Goal: Task Accomplishment & Management: Complete application form

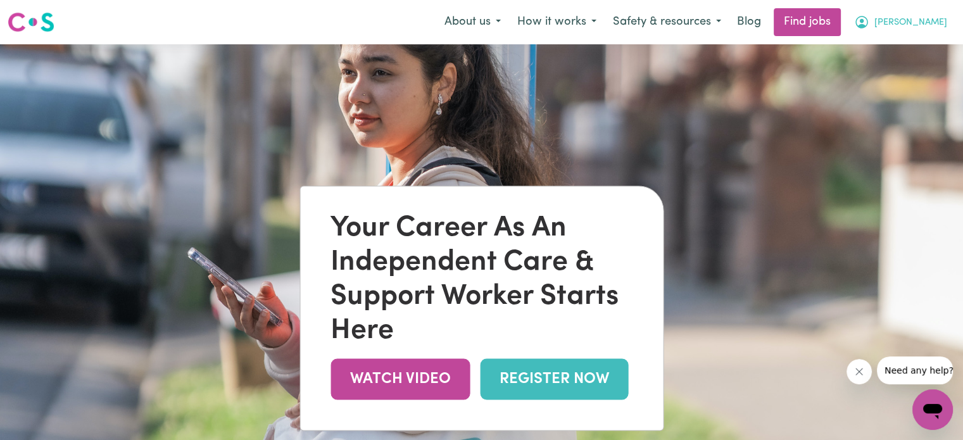
click at [939, 21] on span "[PERSON_NAME]" at bounding box center [910, 23] width 73 height 14
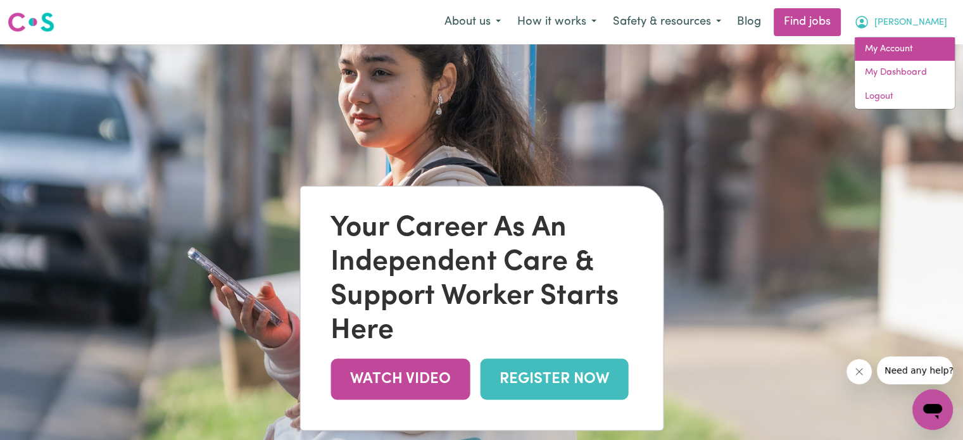
click at [901, 45] on link "My Account" at bounding box center [905, 49] width 100 height 24
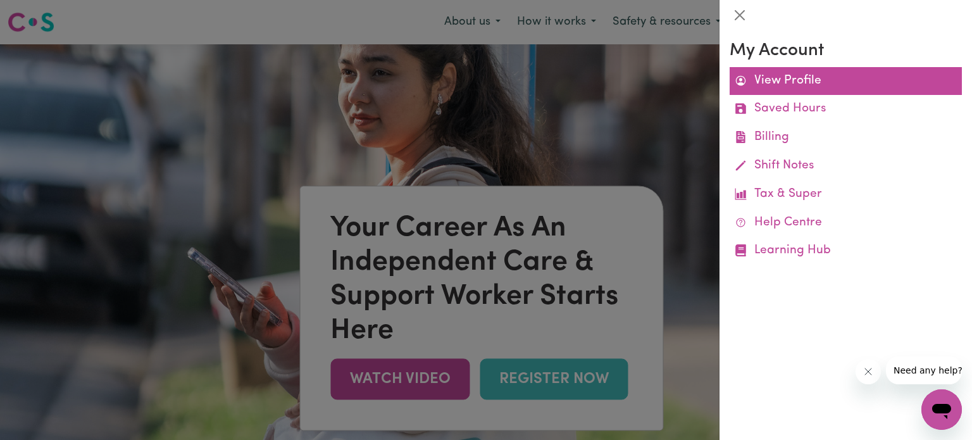
click at [792, 76] on link "View Profile" at bounding box center [846, 81] width 232 height 28
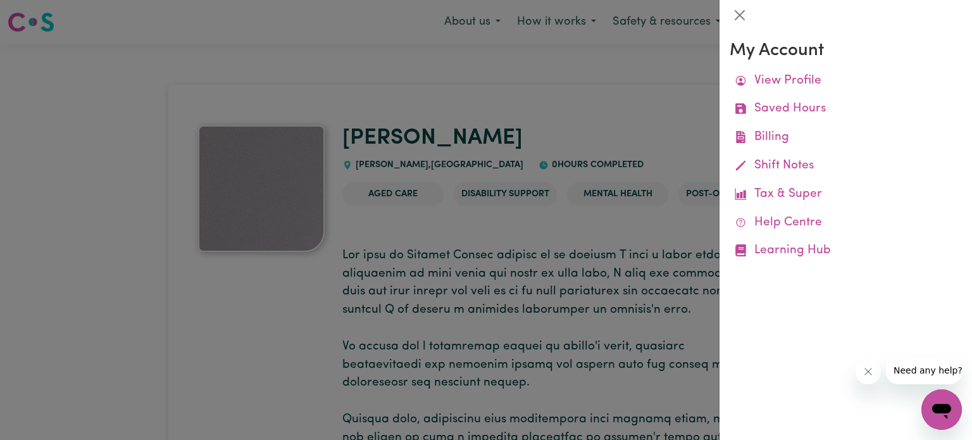
click at [541, 97] on div at bounding box center [486, 220] width 972 height 440
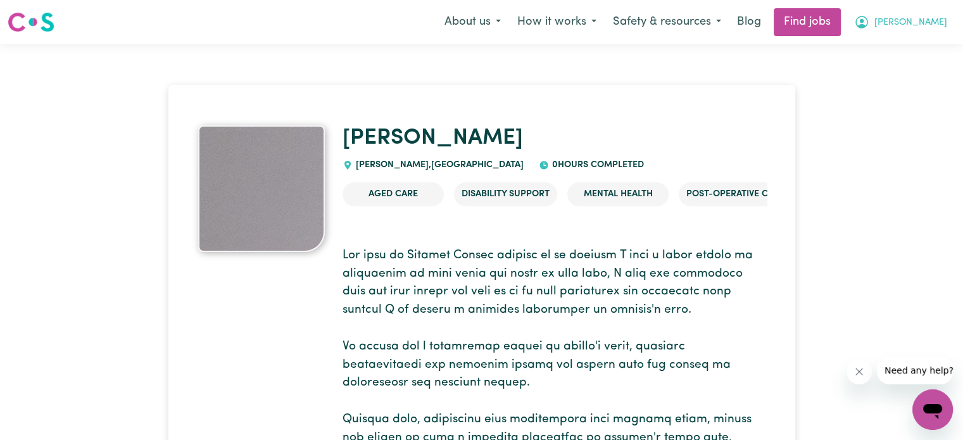
click at [944, 20] on span "[PERSON_NAME]" at bounding box center [910, 23] width 73 height 14
click at [915, 74] on link "My Dashboard" at bounding box center [905, 73] width 100 height 24
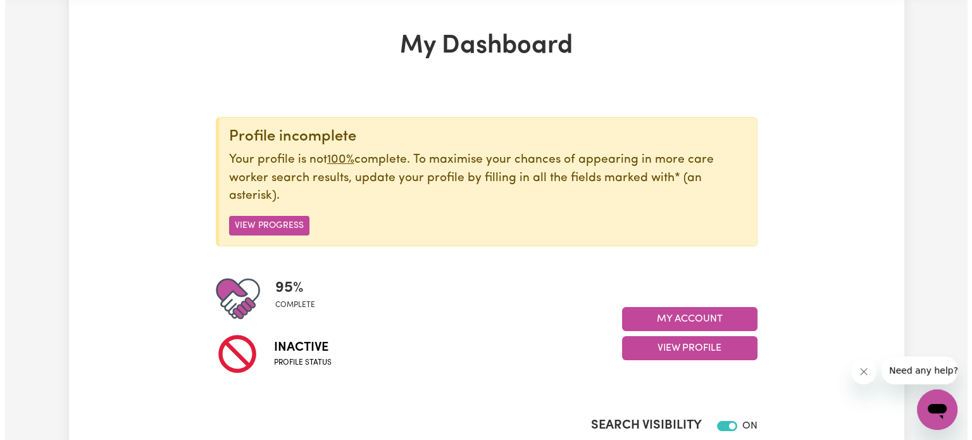
scroll to position [127, 0]
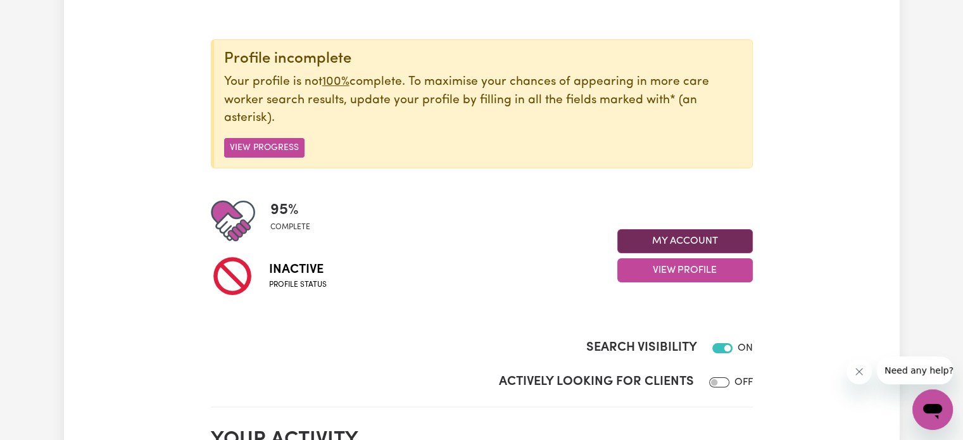
click at [687, 240] on button "My Account" at bounding box center [684, 241] width 135 height 24
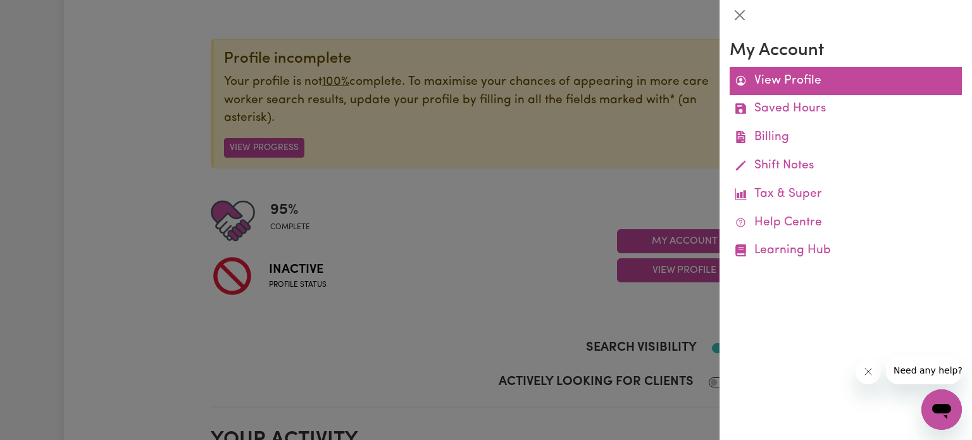
click at [805, 80] on link "View Profile" at bounding box center [846, 81] width 232 height 28
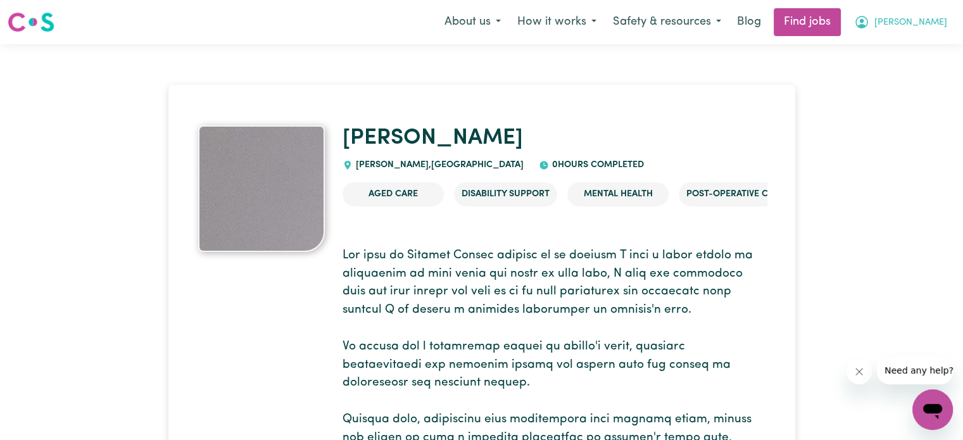
click at [934, 20] on span "[PERSON_NAME]" at bounding box center [910, 23] width 73 height 14
click at [901, 67] on link "My Dashboard" at bounding box center [905, 73] width 100 height 24
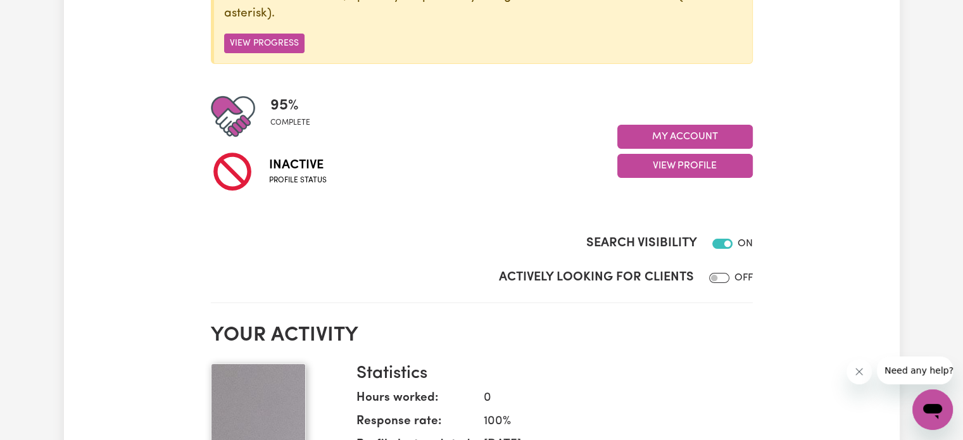
scroll to position [63, 0]
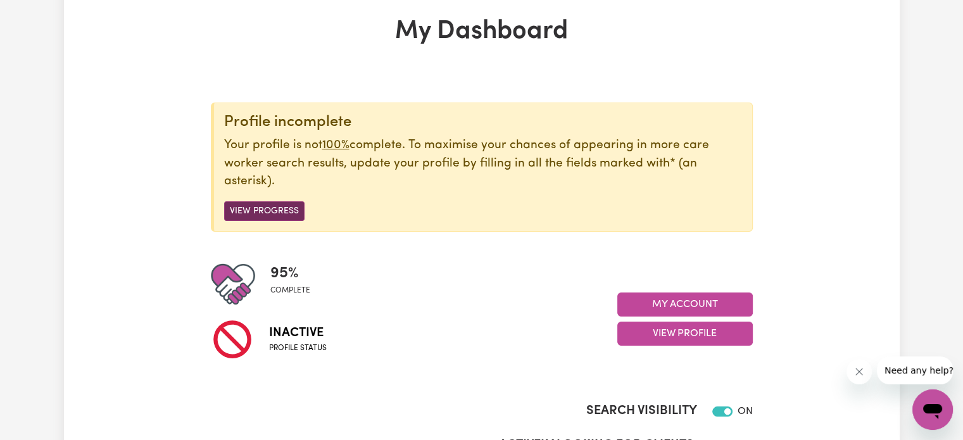
click at [279, 207] on button "View Progress" at bounding box center [264, 211] width 80 height 20
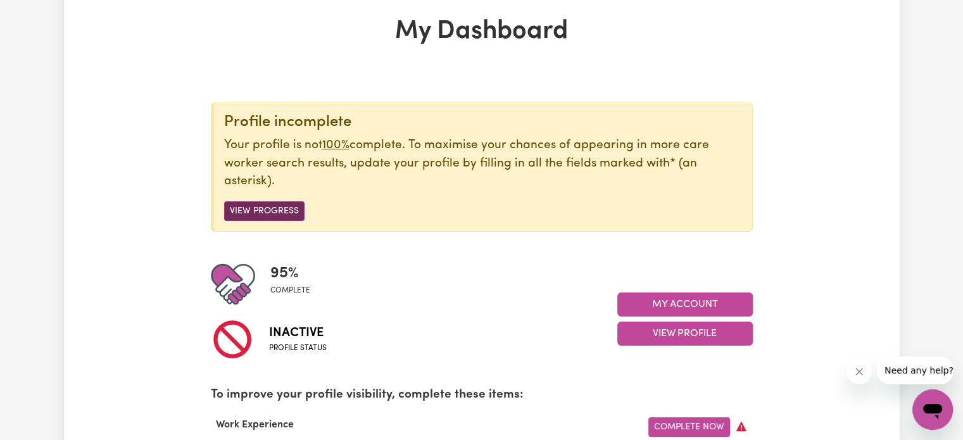
click at [258, 209] on button "View Progress" at bounding box center [264, 211] width 80 height 20
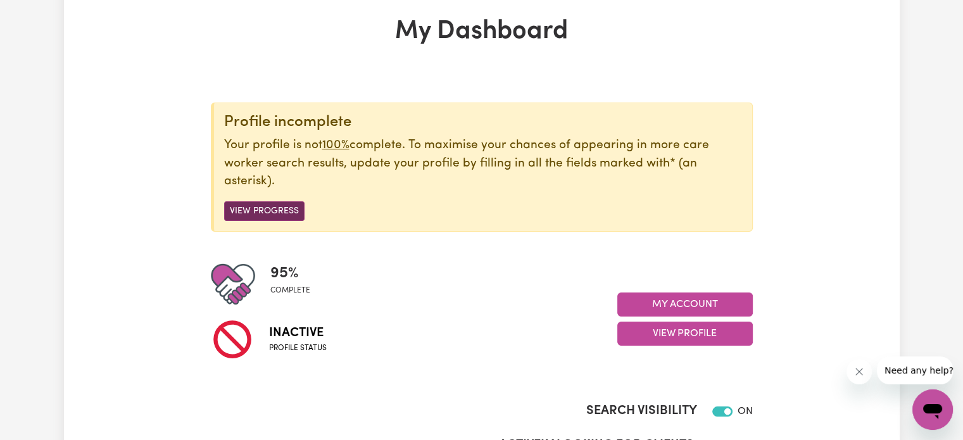
click at [273, 214] on button "View Progress" at bounding box center [264, 211] width 80 height 20
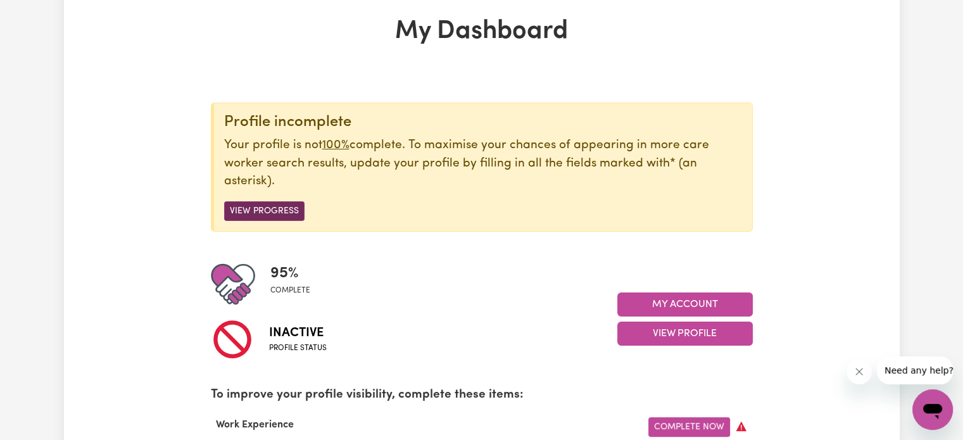
click at [273, 214] on button "View Progress" at bounding box center [264, 211] width 80 height 20
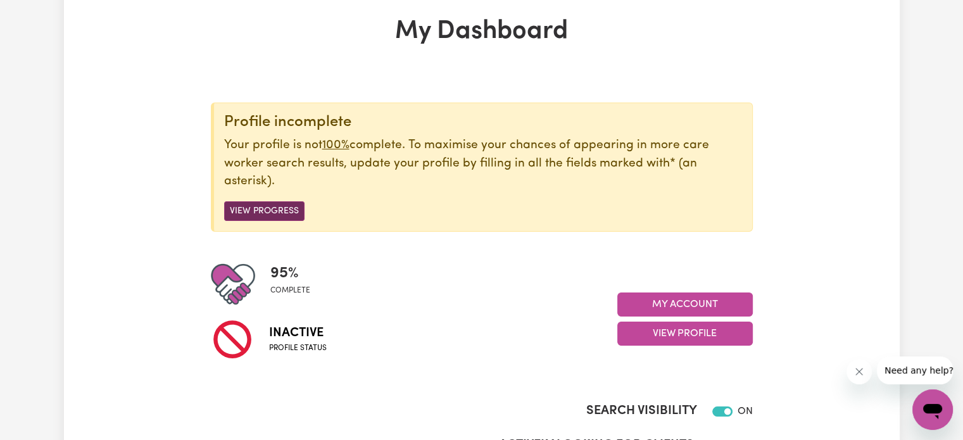
click at [273, 214] on button "View Progress" at bounding box center [264, 211] width 80 height 20
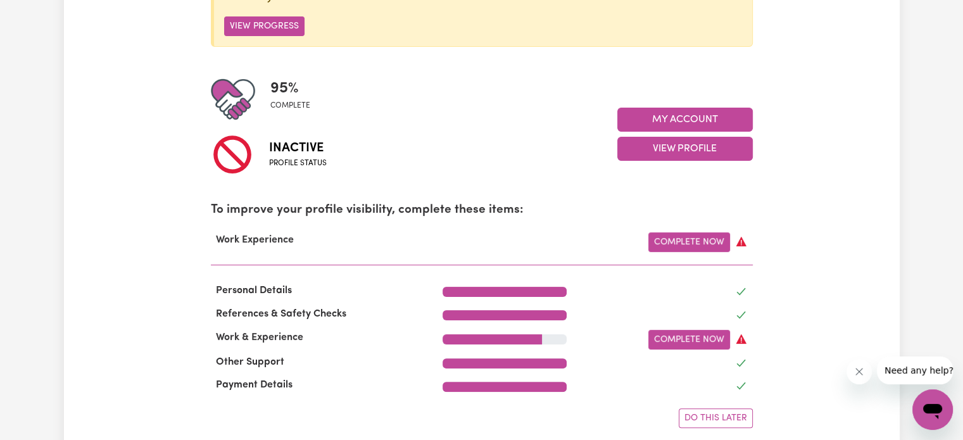
scroll to position [253, 0]
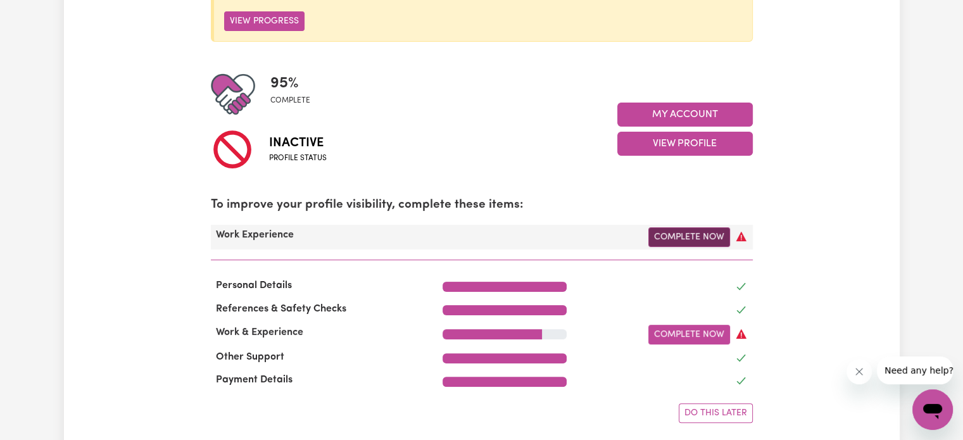
click at [700, 235] on link "Complete Now" at bounding box center [689, 237] width 82 height 20
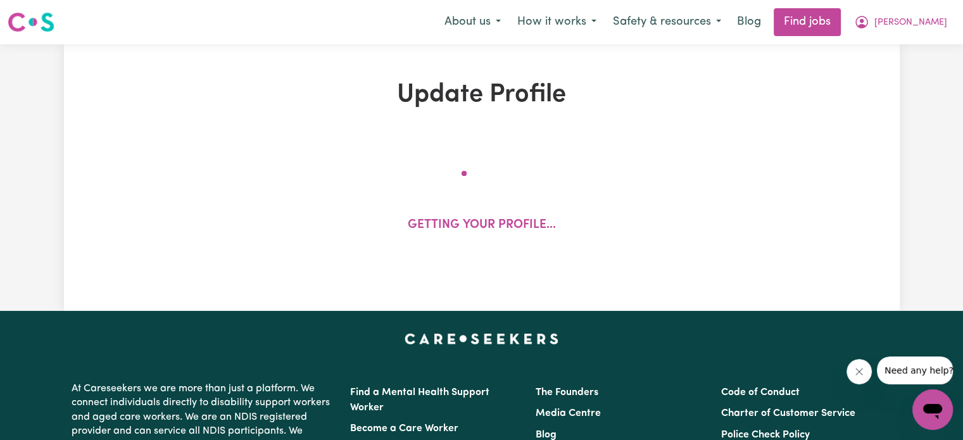
select select "Certificate III (Individual Support)"
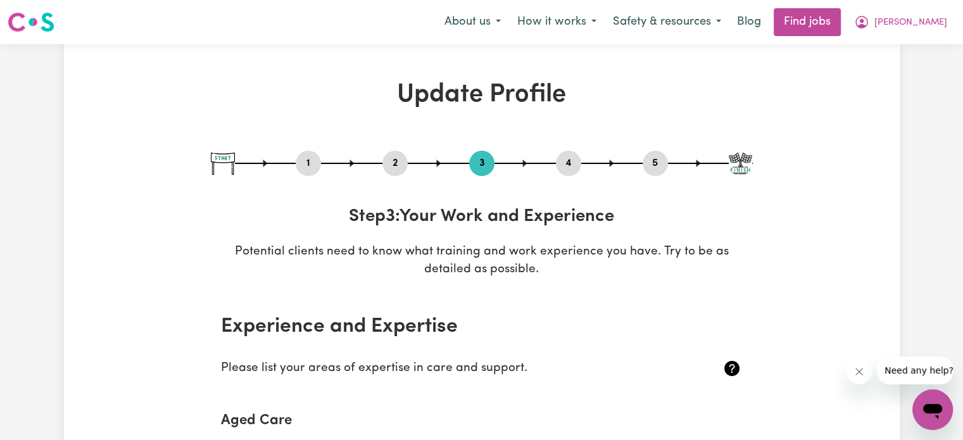
click at [394, 159] on button "2" at bounding box center [394, 163] width 25 height 16
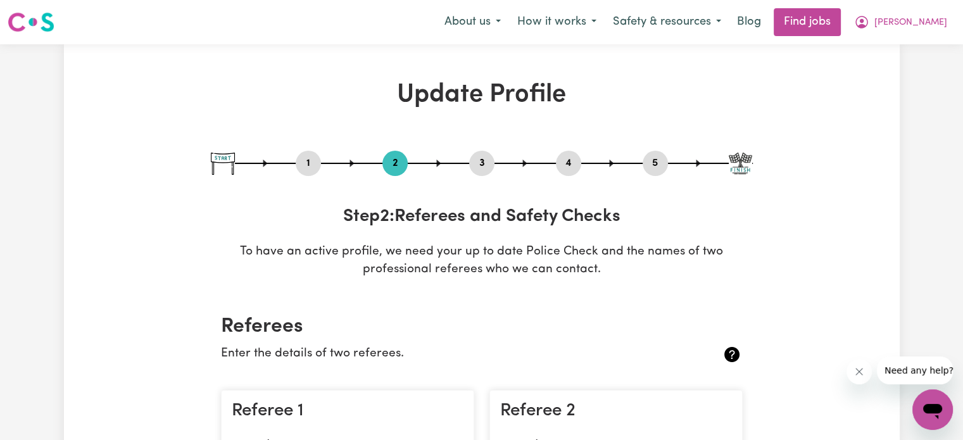
click at [309, 161] on button "1" at bounding box center [308, 163] width 25 height 16
select select "female"
select select "Australian Citizen"
select select "Studying a healthcare related degree or qualification"
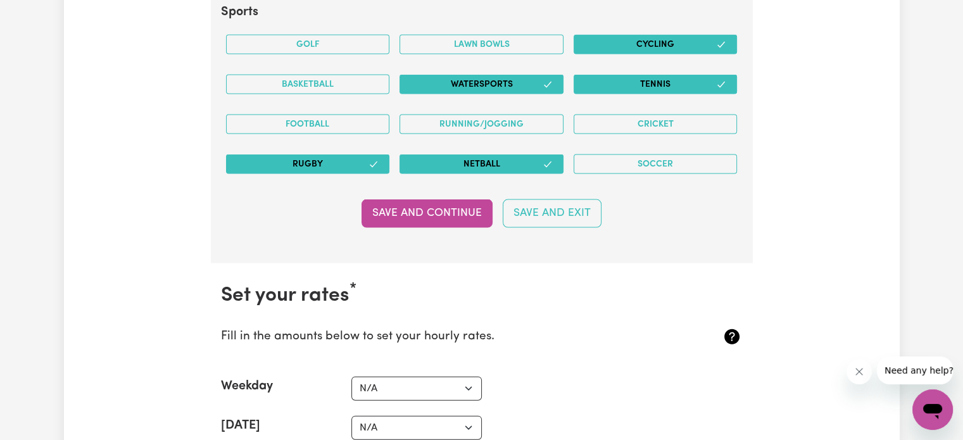
scroll to position [2722, 0]
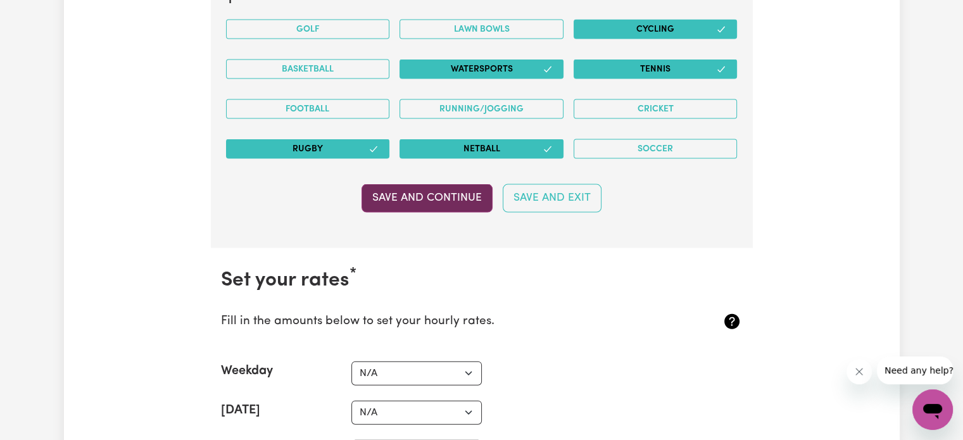
click at [453, 191] on button "Save and Continue" at bounding box center [426, 198] width 131 height 28
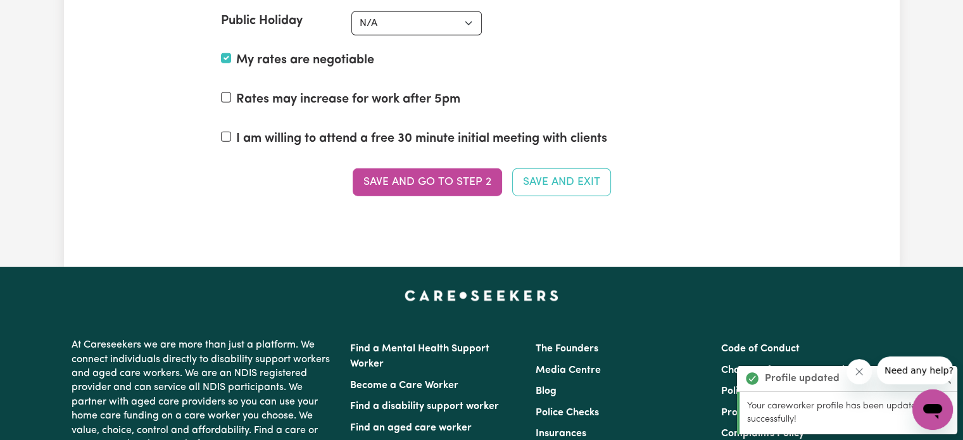
scroll to position [3218, 0]
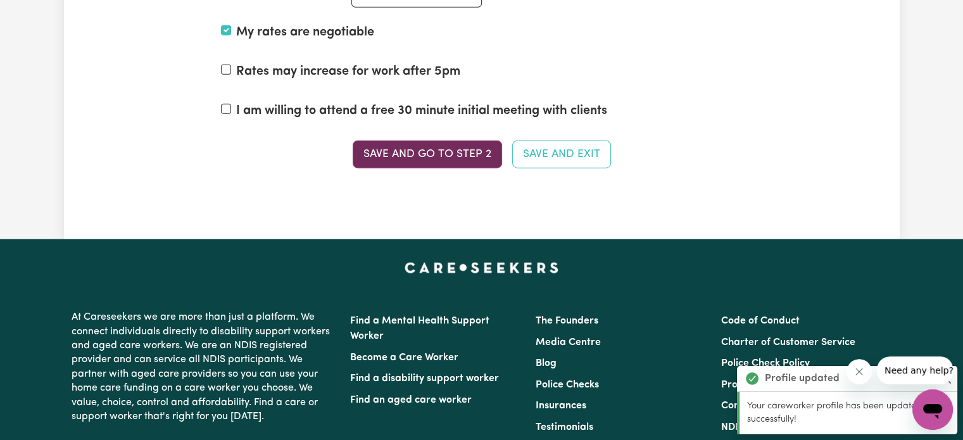
click at [445, 149] on button "Save and go to Step 2" at bounding box center [427, 155] width 149 height 28
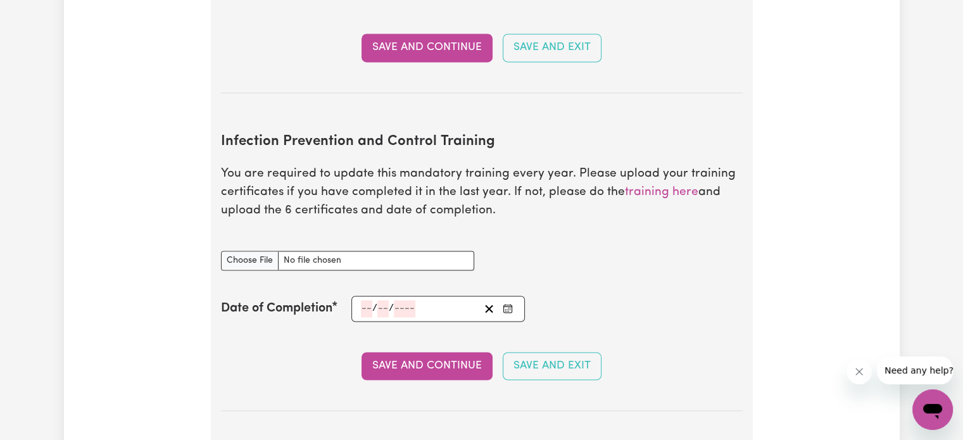
scroll to position [1962, 0]
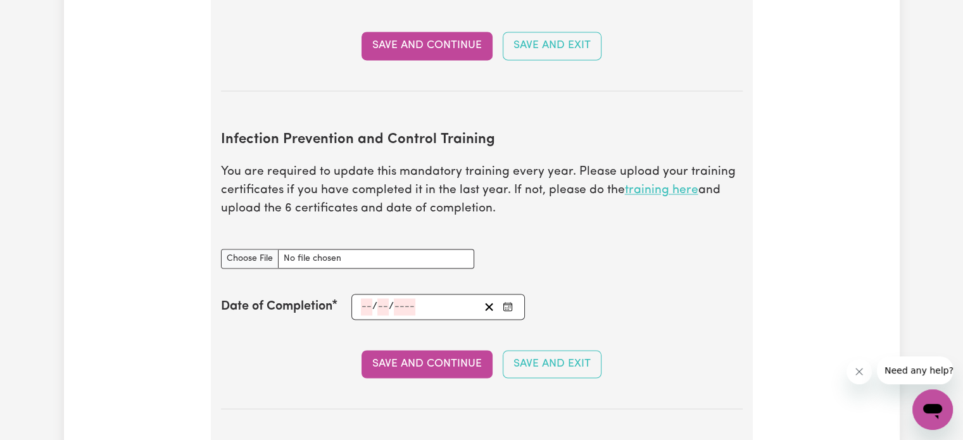
click at [667, 184] on link "training here" at bounding box center [661, 190] width 73 height 12
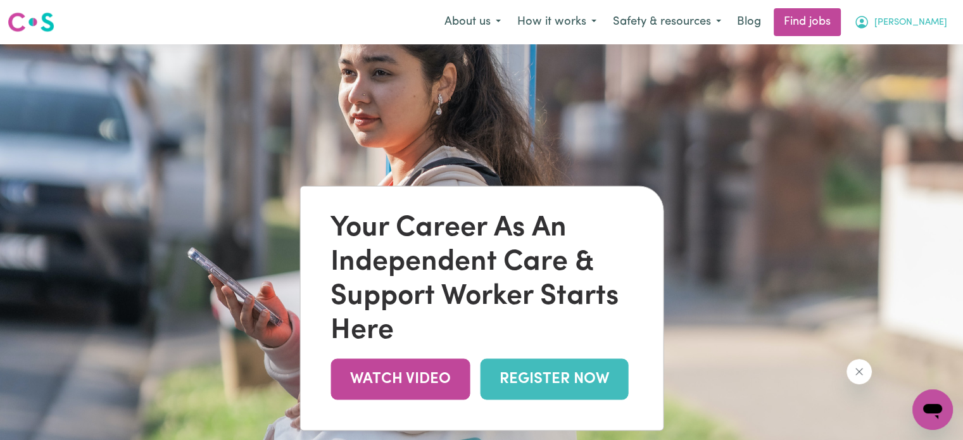
click at [932, 18] on span "[PERSON_NAME]" at bounding box center [910, 23] width 73 height 14
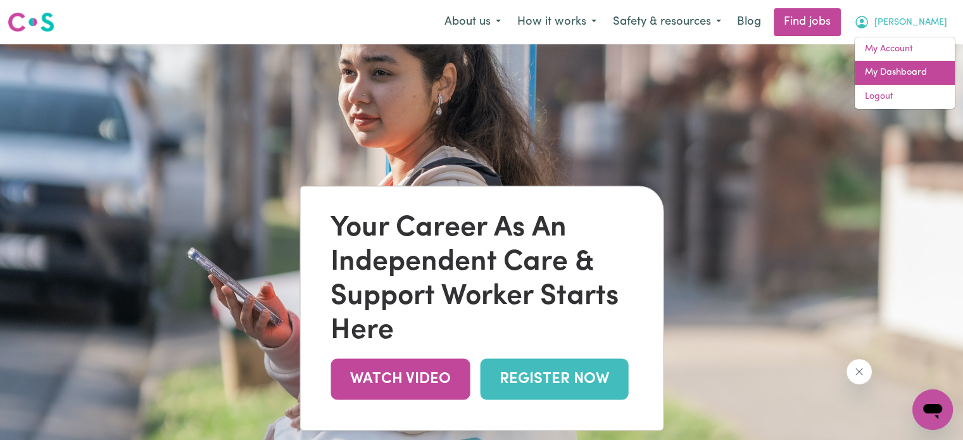
click at [898, 65] on link "My Dashboard" at bounding box center [905, 73] width 100 height 24
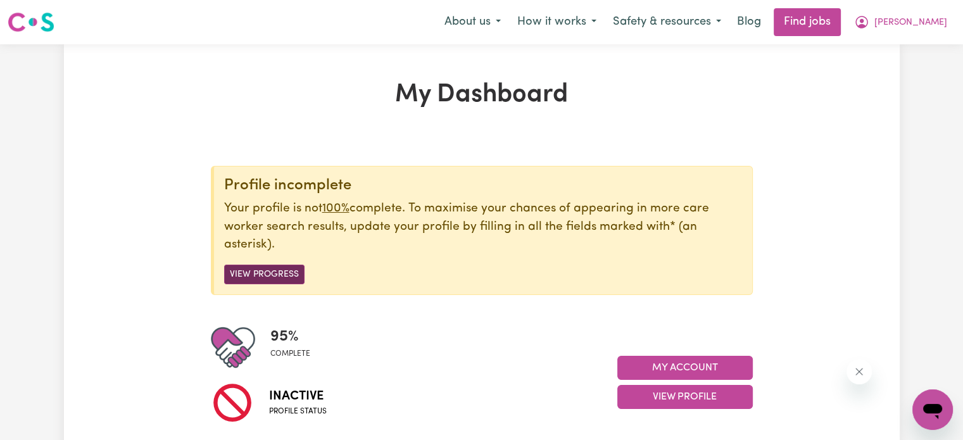
click at [273, 269] on button "View Progress" at bounding box center [264, 275] width 80 height 20
click at [282, 270] on button "View Progress" at bounding box center [264, 275] width 80 height 20
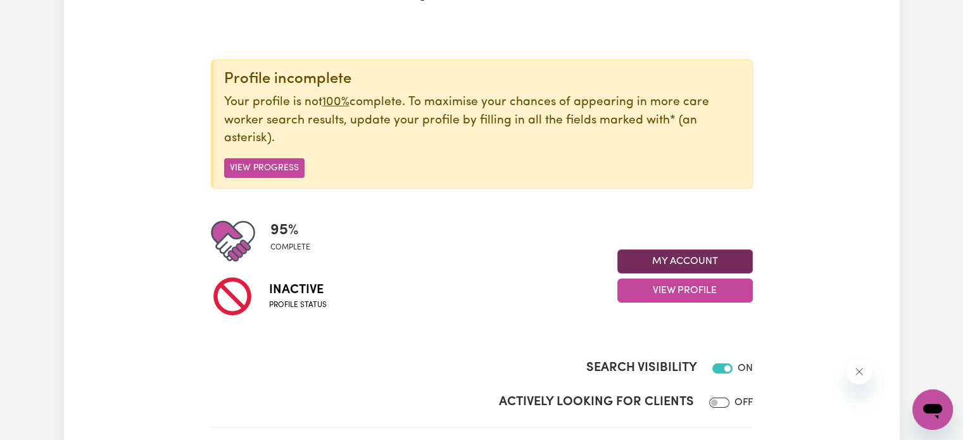
scroll to position [127, 0]
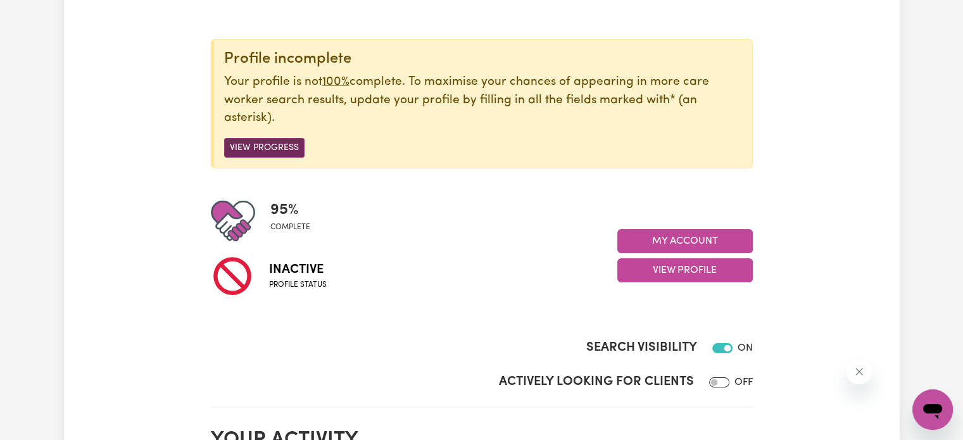
click at [268, 142] on button "View Progress" at bounding box center [264, 148] width 80 height 20
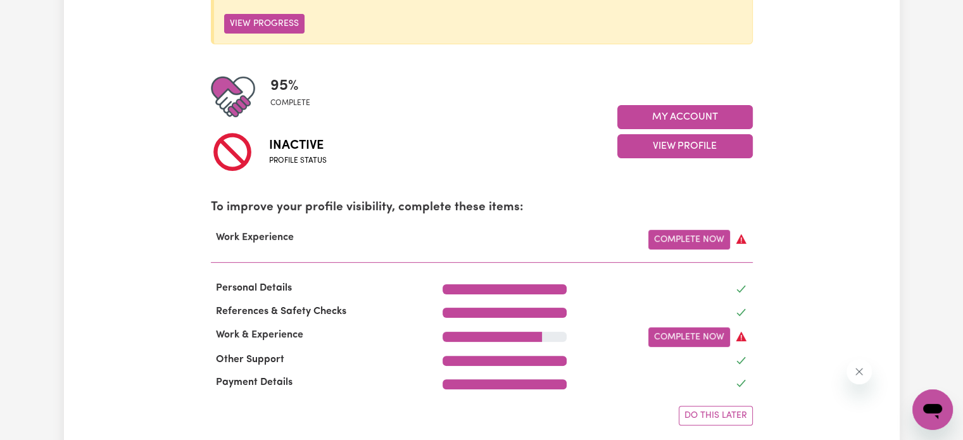
scroll to position [253, 0]
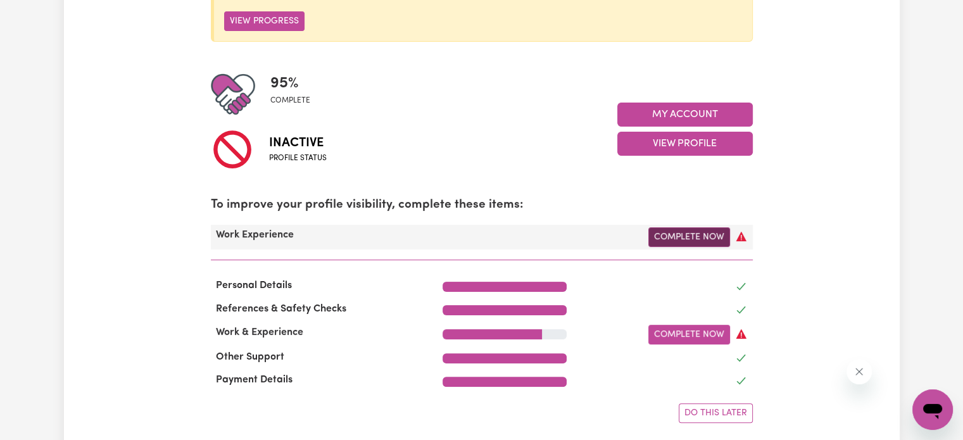
click at [684, 235] on link "Complete Now" at bounding box center [689, 237] width 82 height 20
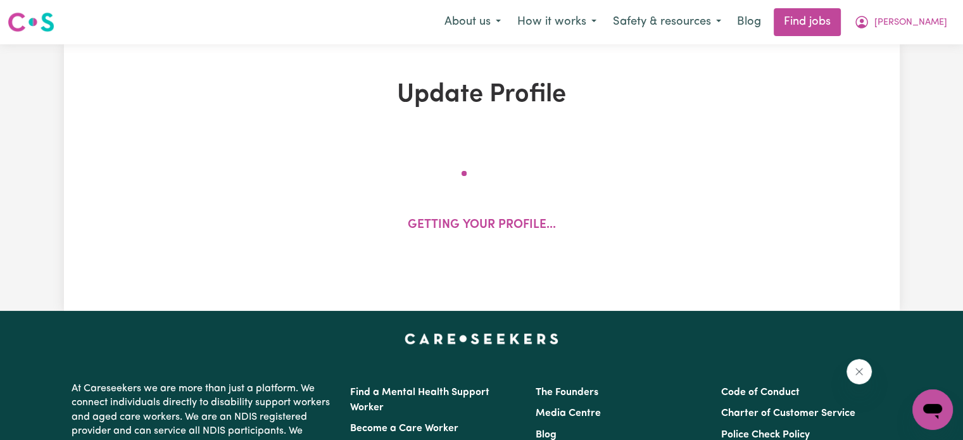
select select "Certificate III (Individual Support)"
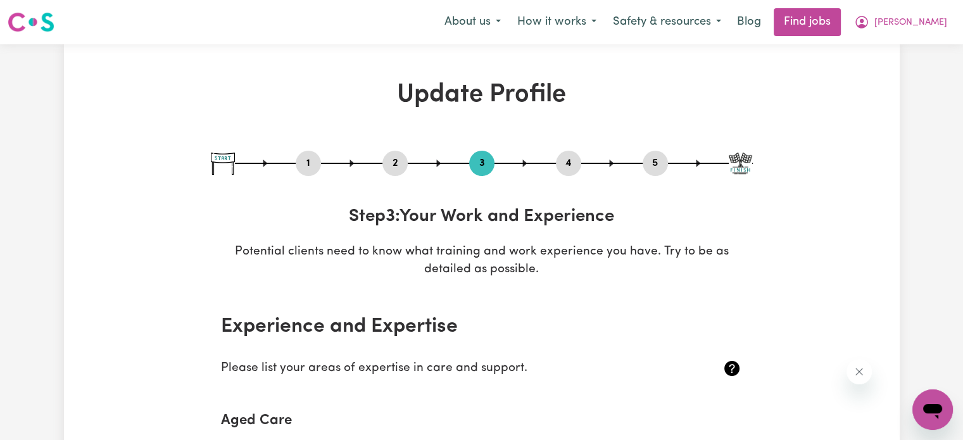
click at [309, 166] on button "1" at bounding box center [308, 163] width 25 height 16
select select "female"
select select "Australian Citizen"
select select "Studying a healthcare related degree or qualification"
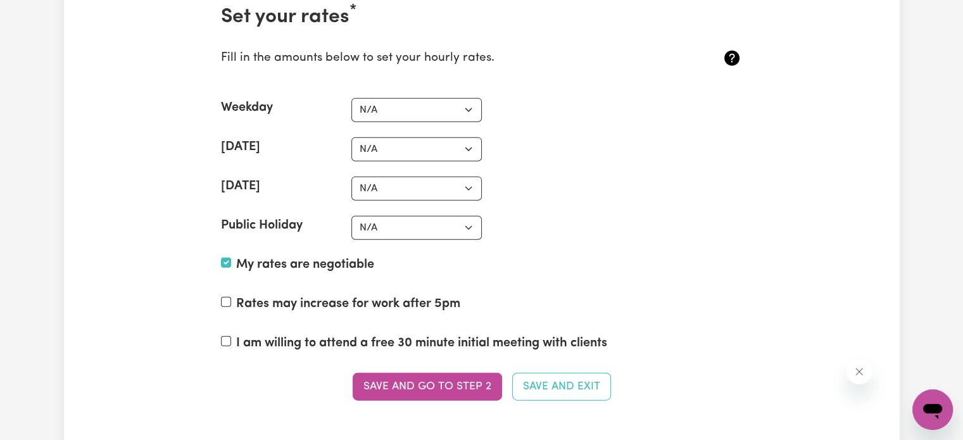
scroll to position [3165, 0]
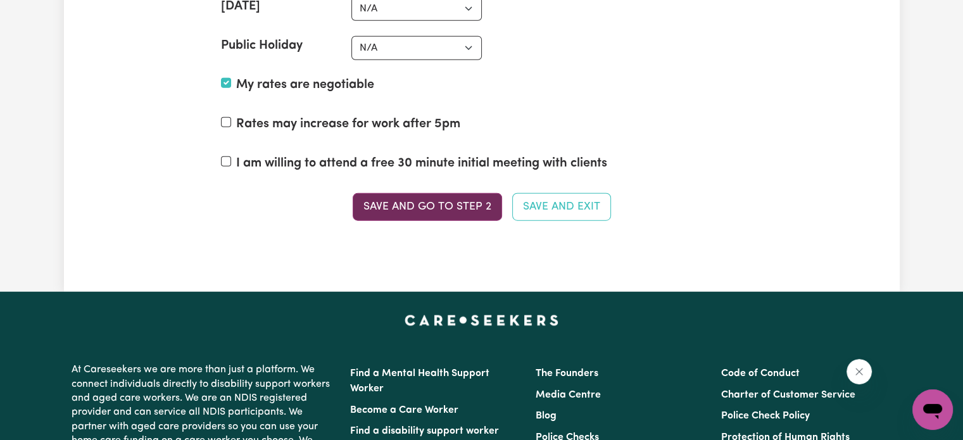
click at [430, 203] on button "Save and go to Step 2" at bounding box center [427, 207] width 149 height 28
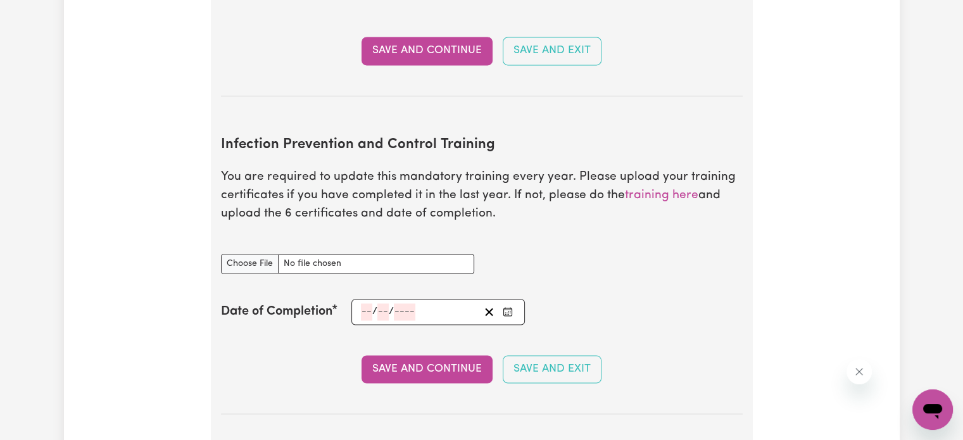
scroll to position [2026, 0]
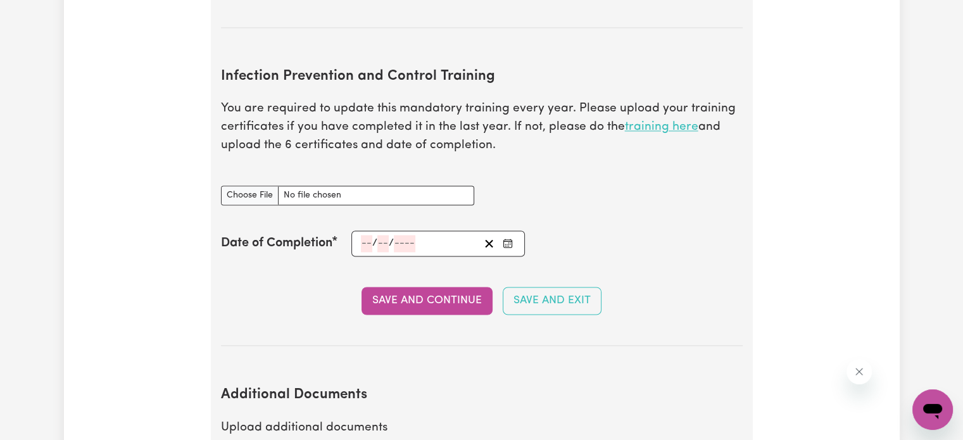
click at [668, 121] on link "training here" at bounding box center [661, 127] width 73 height 12
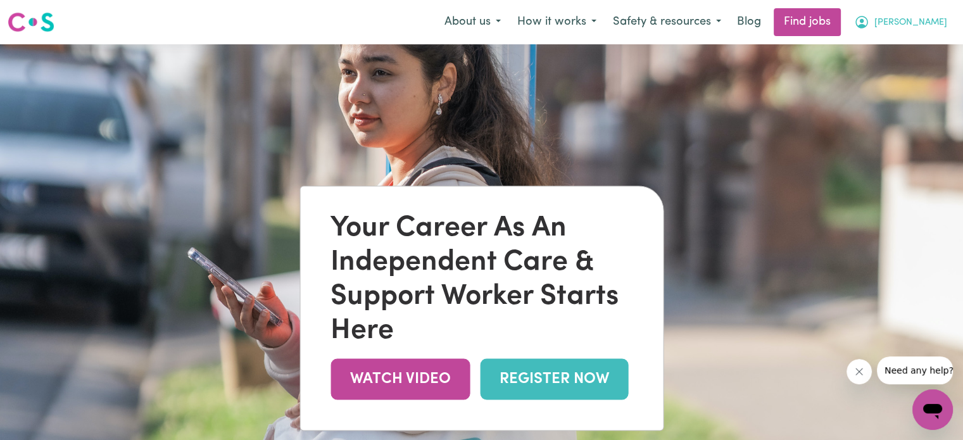
click at [937, 18] on span "[PERSON_NAME]" at bounding box center [910, 23] width 73 height 14
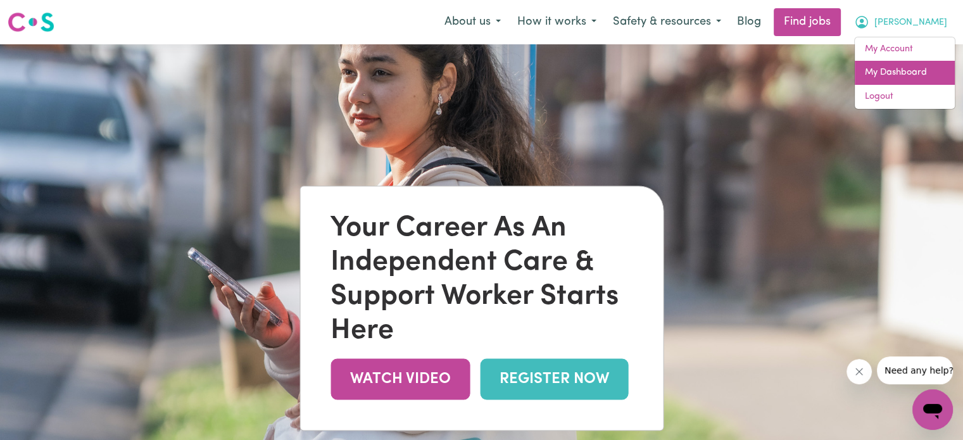
click at [917, 76] on link "My Dashboard" at bounding box center [905, 73] width 100 height 24
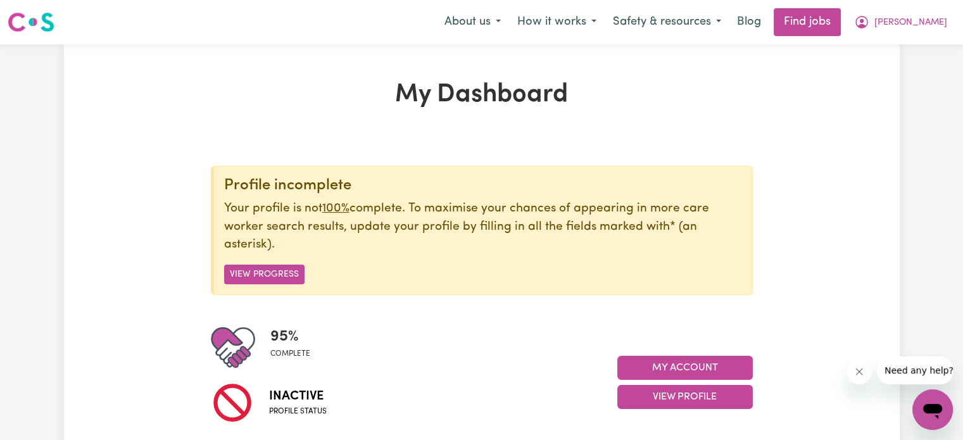
scroll to position [127, 0]
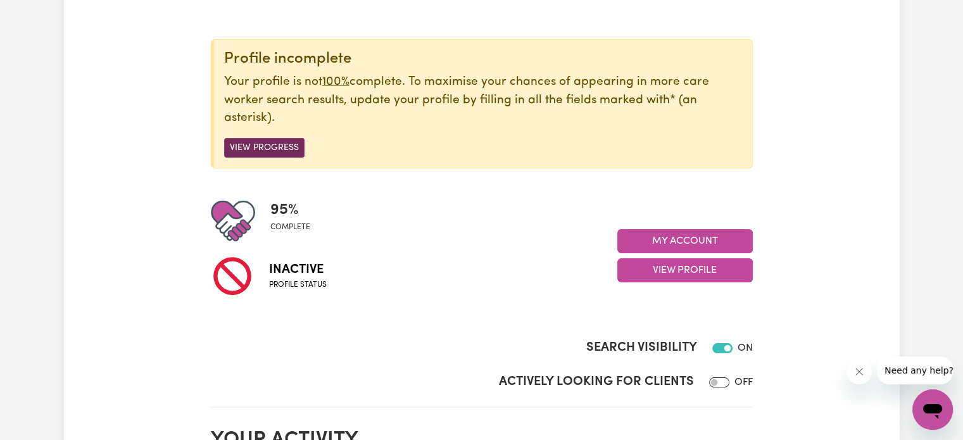
click at [272, 138] on button "View Progress" at bounding box center [264, 148] width 80 height 20
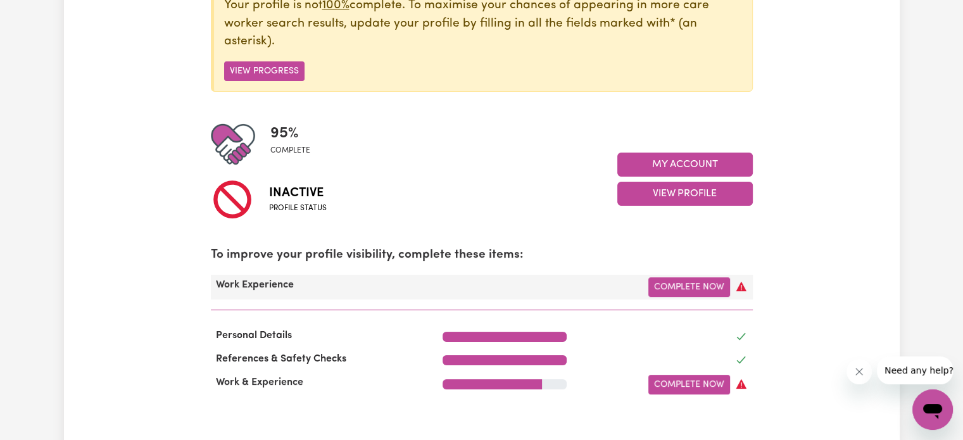
scroll to position [253, 0]
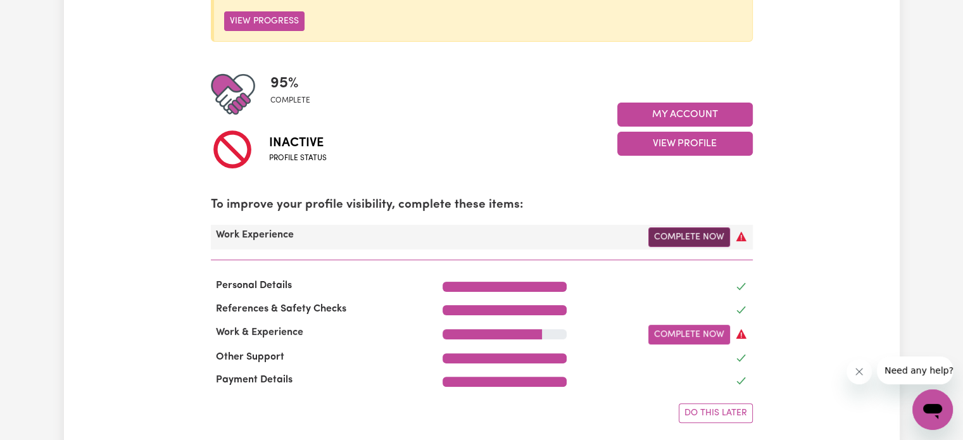
click at [696, 240] on link "Complete Now" at bounding box center [689, 237] width 82 height 20
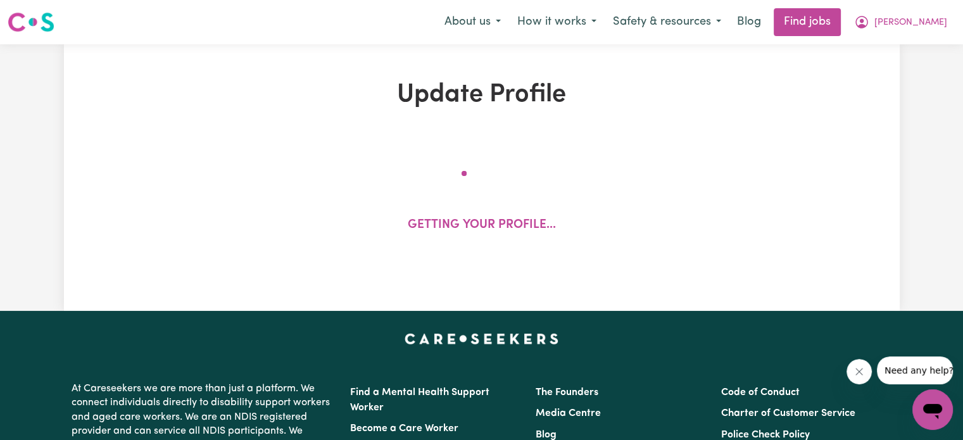
select select "Certificate III (Individual Support)"
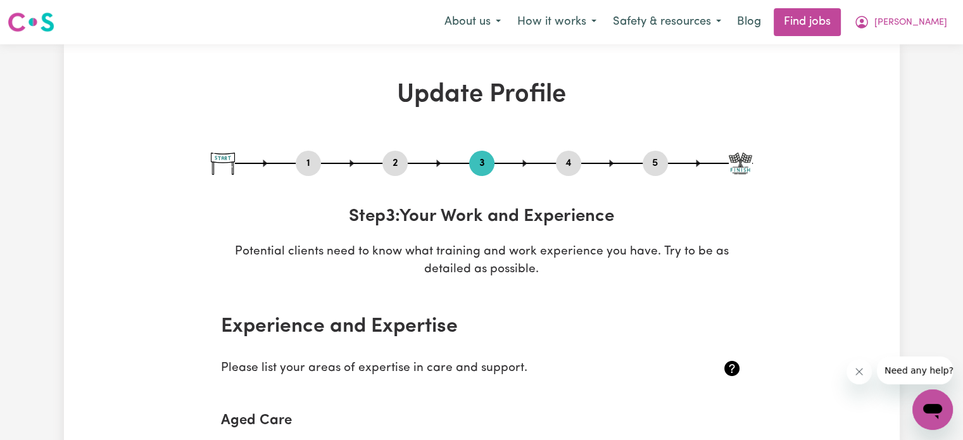
click at [395, 156] on button "2" at bounding box center [394, 163] width 25 height 16
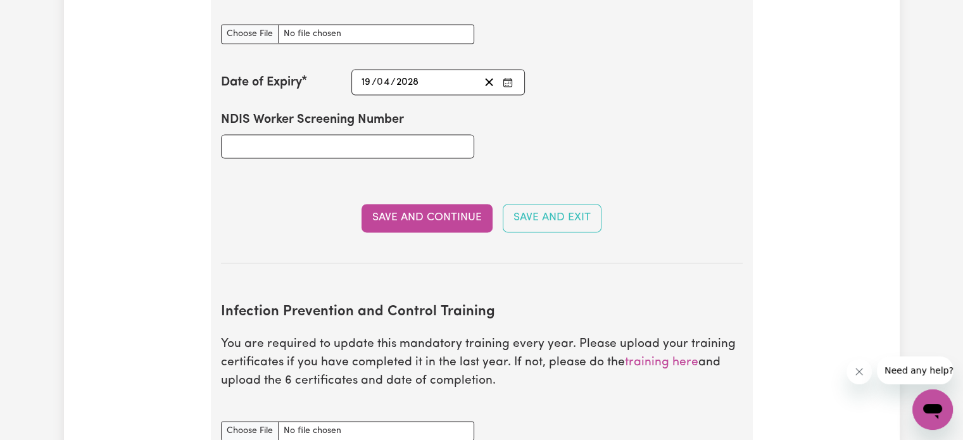
scroll to position [1962, 0]
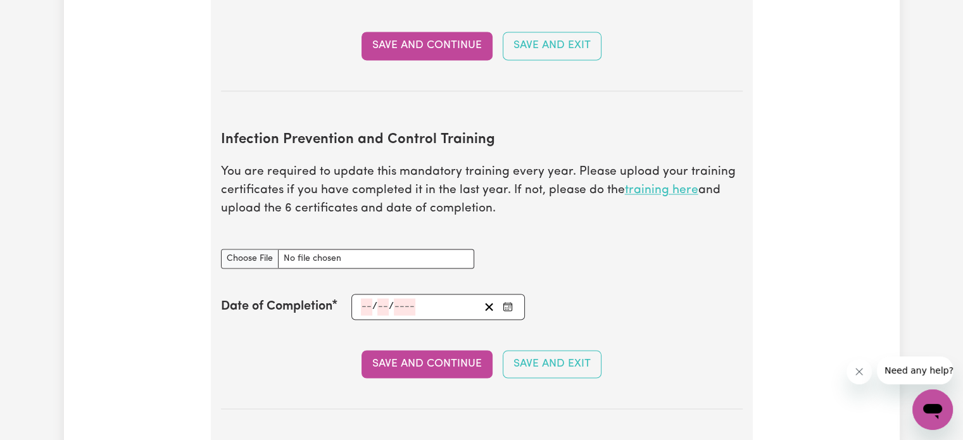
click at [662, 184] on link "training here" at bounding box center [661, 190] width 73 height 12
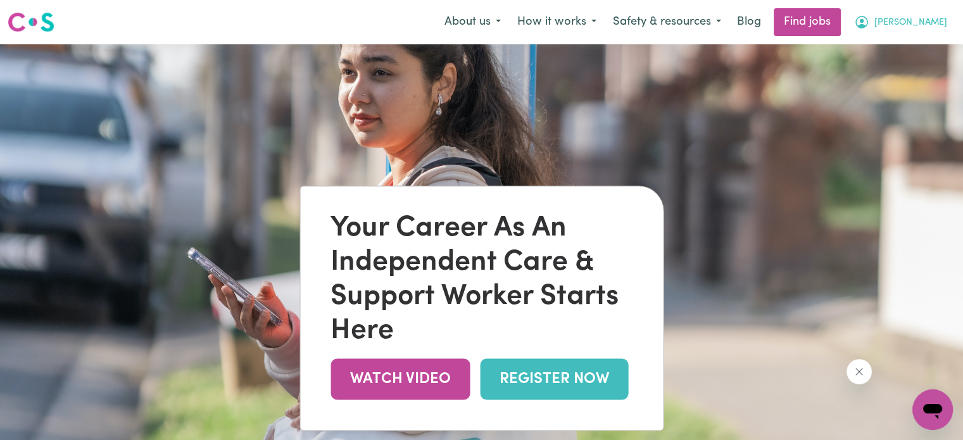
click at [932, 20] on span "[PERSON_NAME]" at bounding box center [910, 23] width 73 height 14
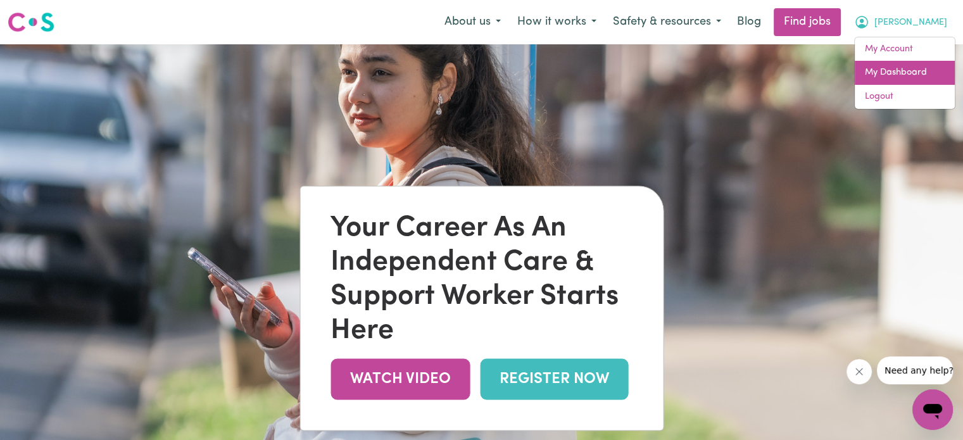
click at [895, 70] on link "My Dashboard" at bounding box center [905, 73] width 100 height 24
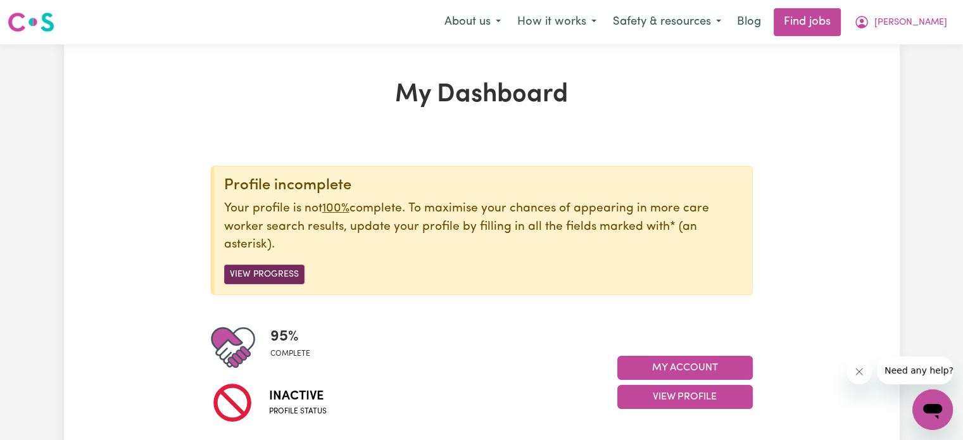
click at [263, 268] on button "View Progress" at bounding box center [264, 275] width 80 height 20
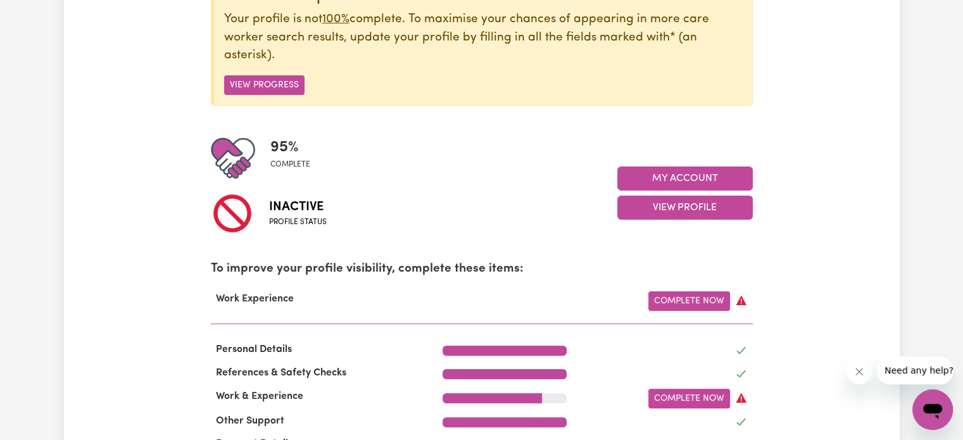
scroll to position [253, 0]
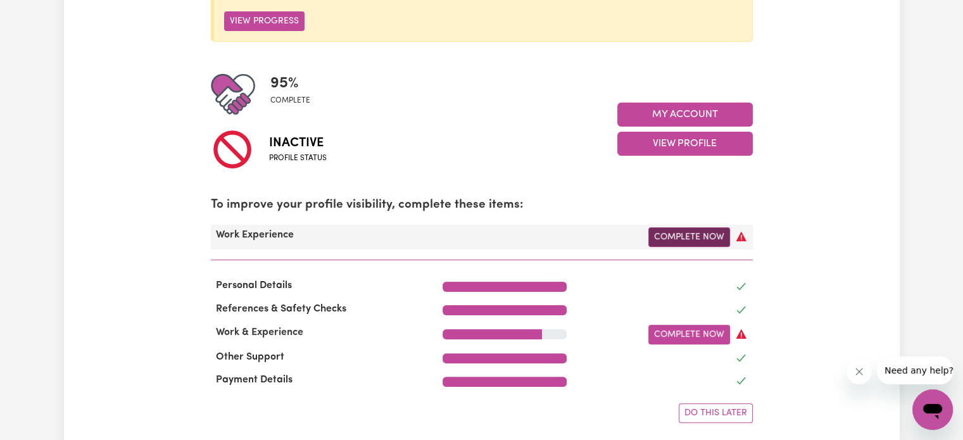
click at [694, 235] on link "Complete Now" at bounding box center [689, 237] width 82 height 20
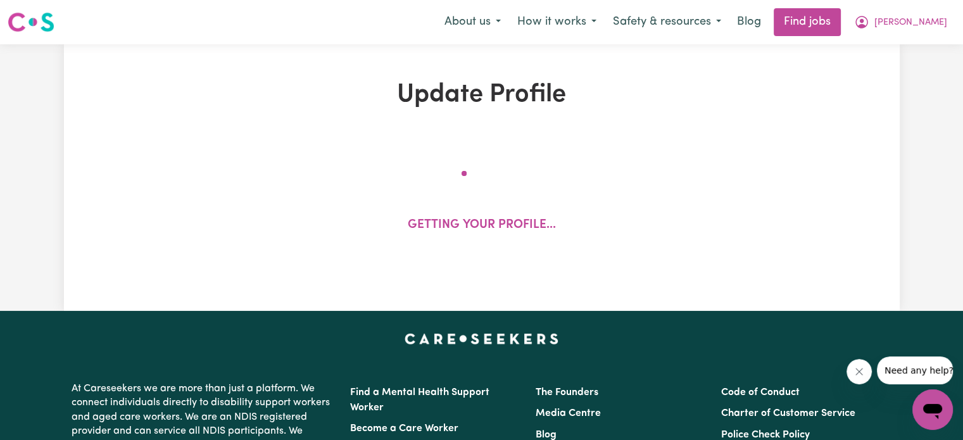
select select "Certificate III (Individual Support)"
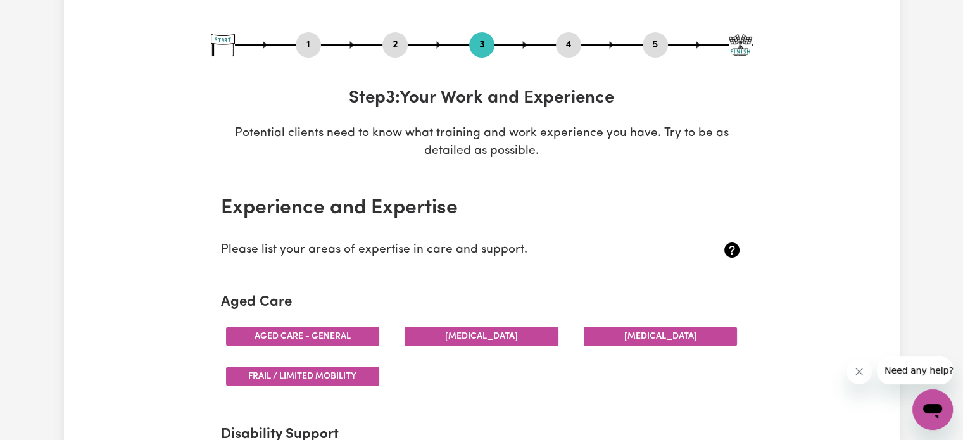
scroll to position [127, 0]
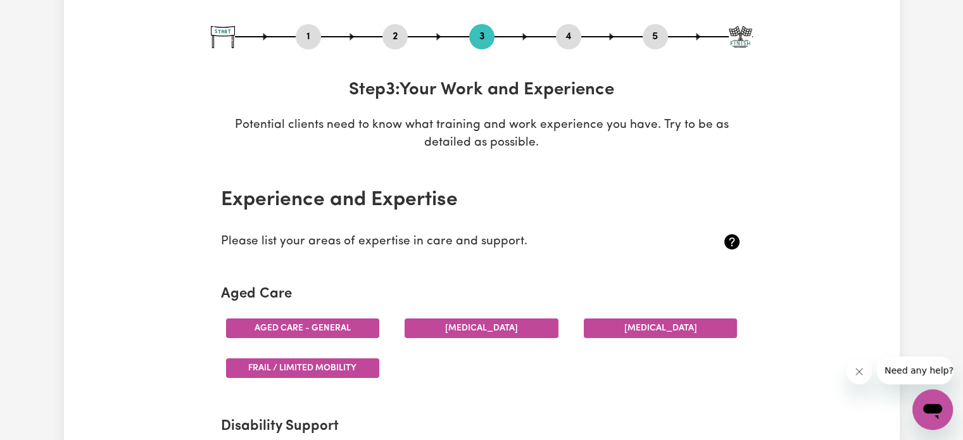
click at [394, 33] on button "2" at bounding box center [394, 36] width 25 height 16
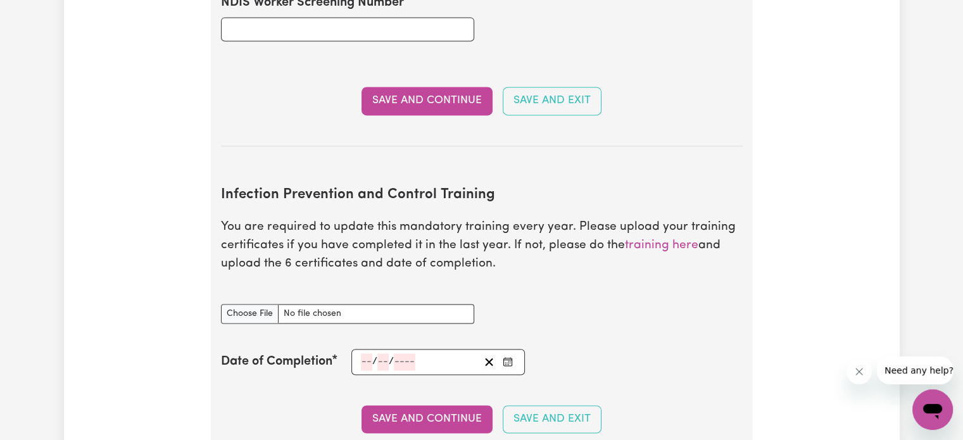
scroll to position [1962, 0]
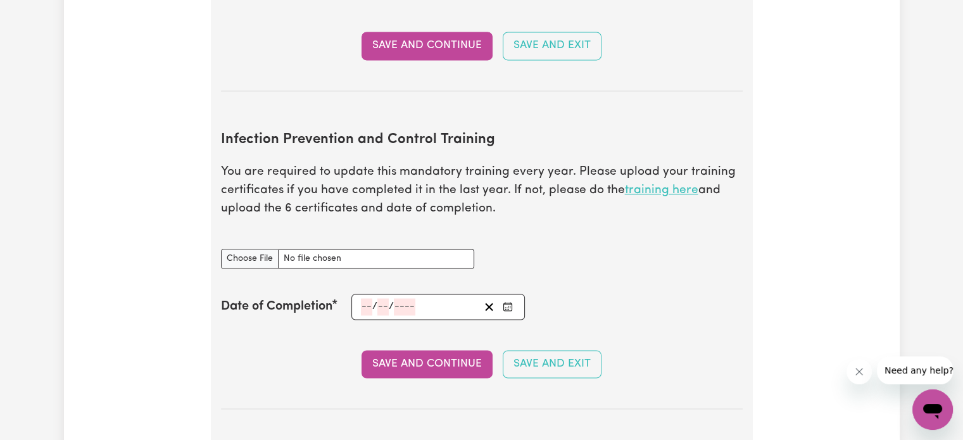
click at [663, 184] on link "training here" at bounding box center [661, 190] width 73 height 12
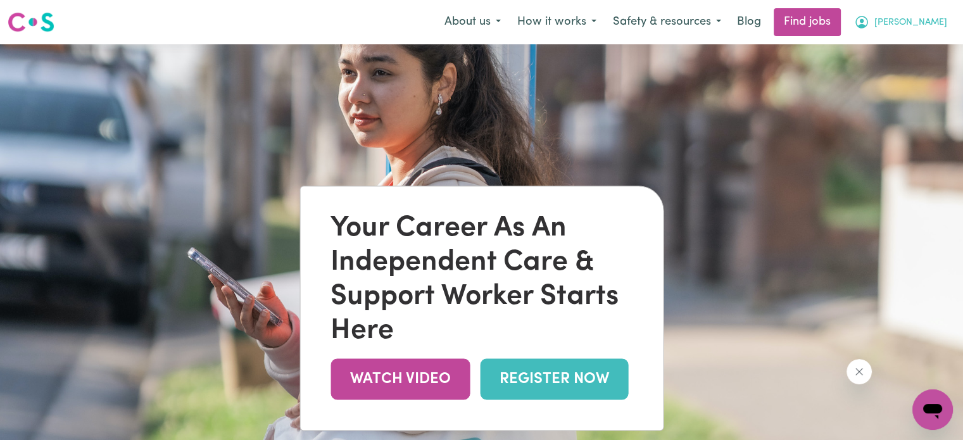
click at [936, 20] on span "[PERSON_NAME]" at bounding box center [910, 23] width 73 height 14
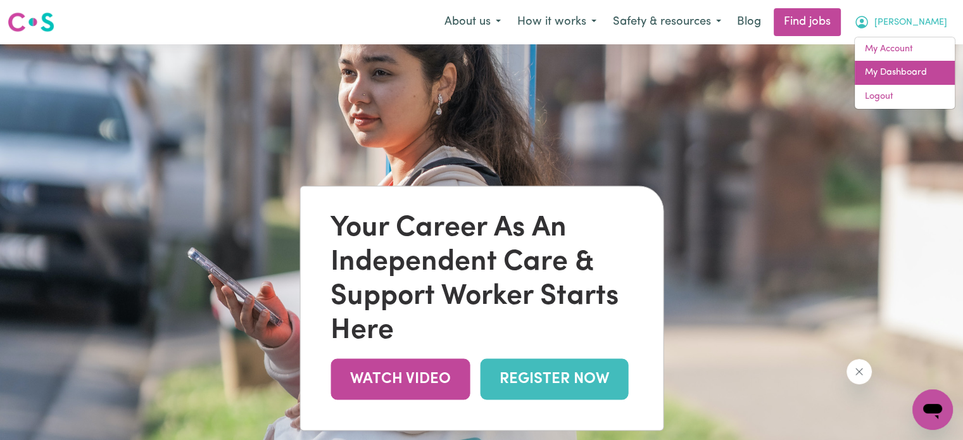
click at [902, 72] on link "My Dashboard" at bounding box center [905, 73] width 100 height 24
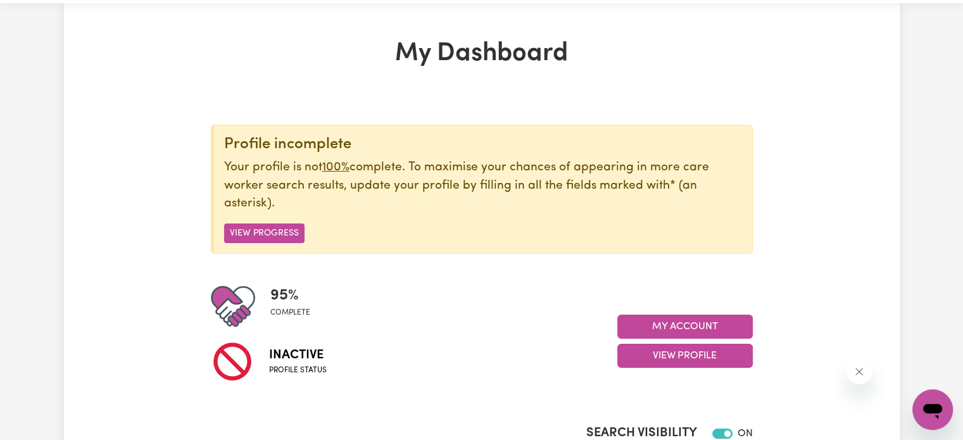
scroll to position [63, 0]
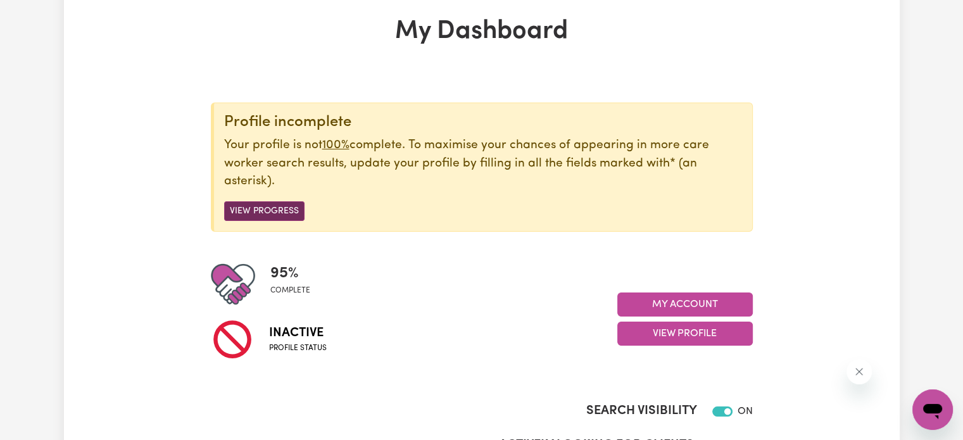
click at [277, 210] on button "View Progress" at bounding box center [264, 211] width 80 height 20
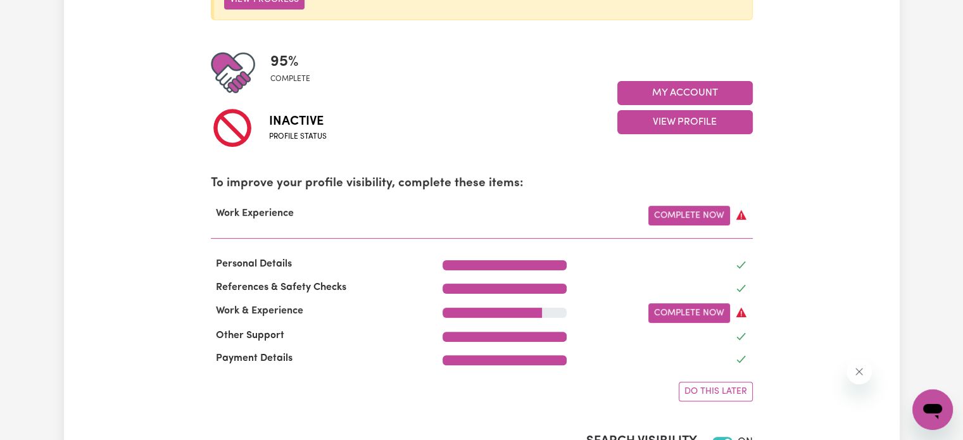
scroll to position [253, 0]
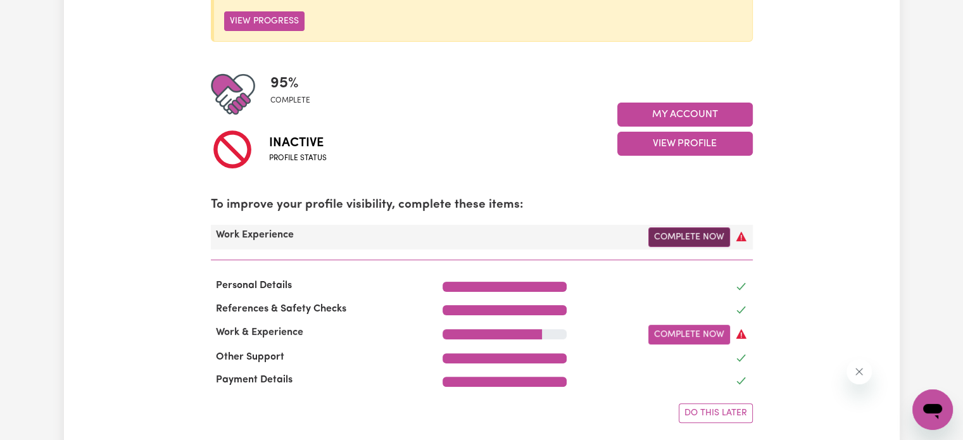
click at [681, 232] on link "Complete Now" at bounding box center [689, 237] width 82 height 20
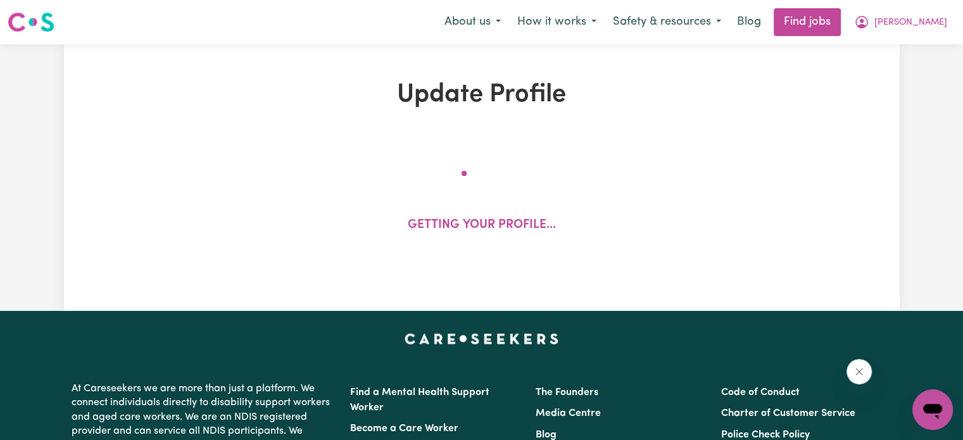
select select "Certificate III (Individual Support)"
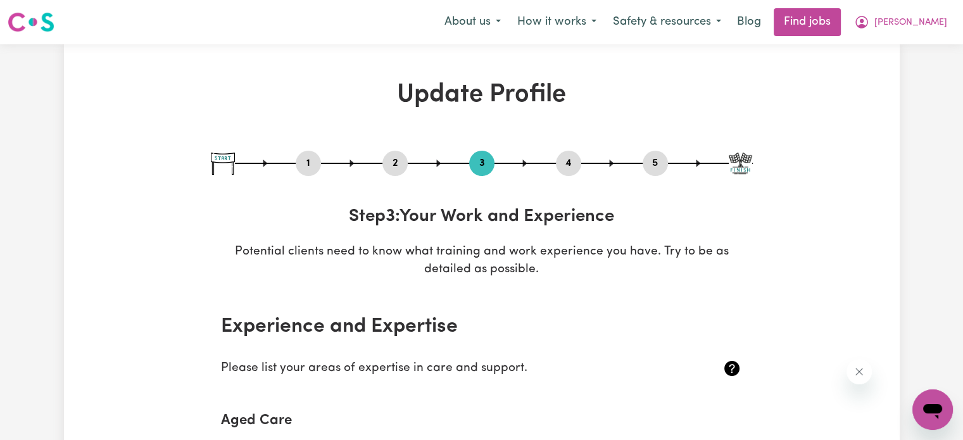
click at [395, 160] on button "2" at bounding box center [394, 163] width 25 height 16
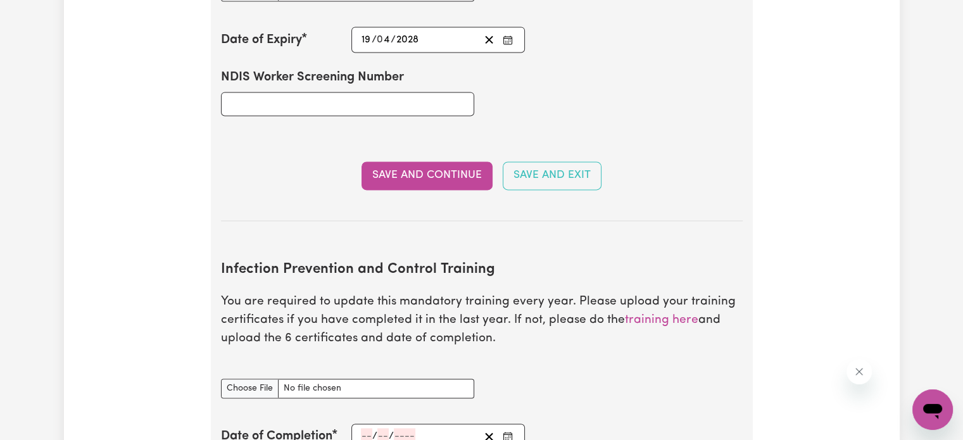
scroll to position [1899, 0]
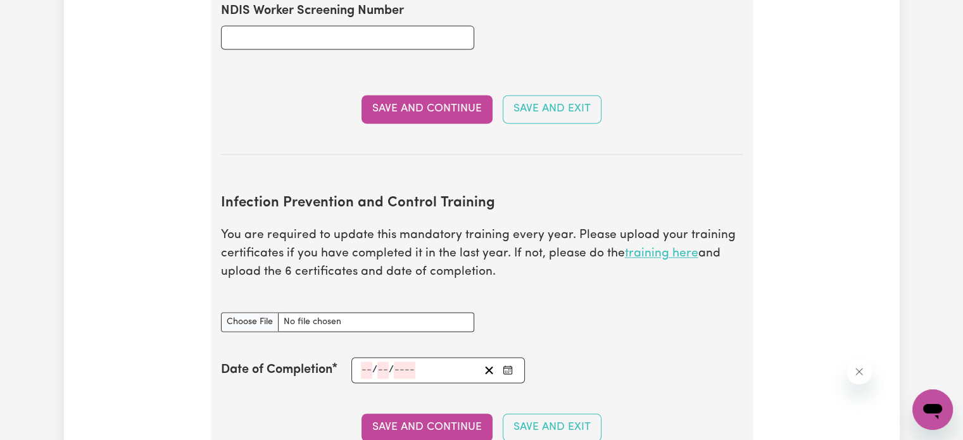
click at [658, 248] on link "training here" at bounding box center [661, 254] width 73 height 12
